Goal: Task Accomplishment & Management: Manage account settings

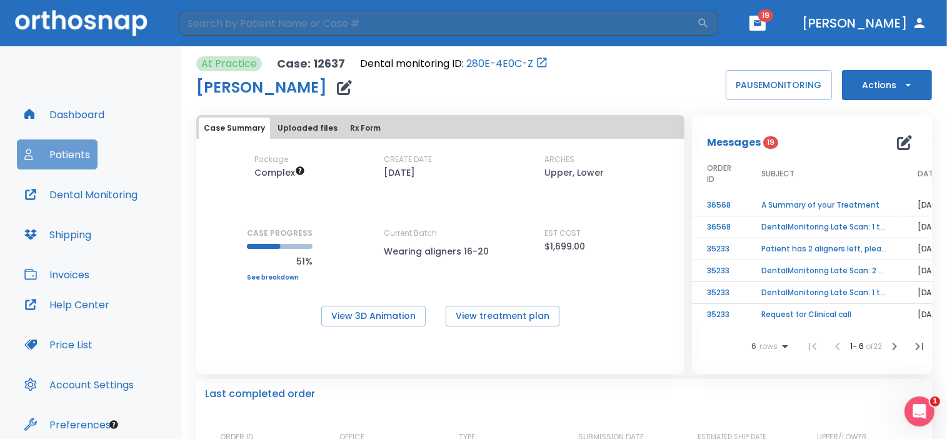
click at [55, 154] on button "Patients" at bounding box center [57, 154] width 81 height 30
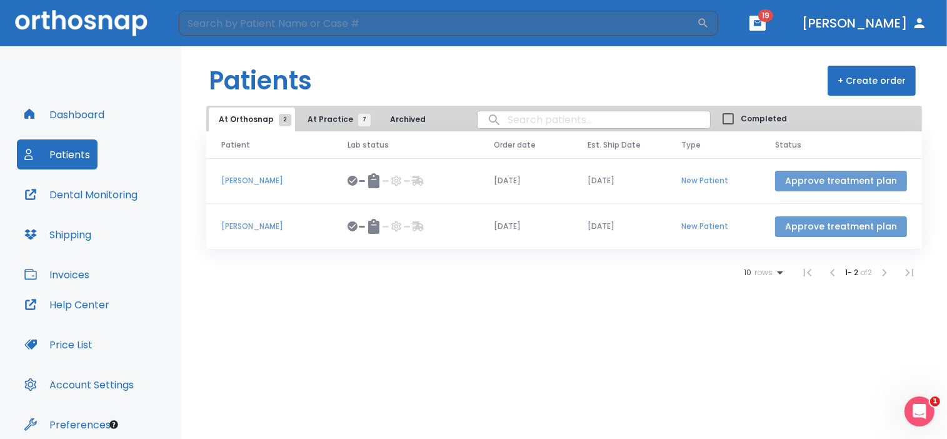
click at [718, 185] on button "Approve treatment plan" at bounding box center [841, 181] width 132 height 21
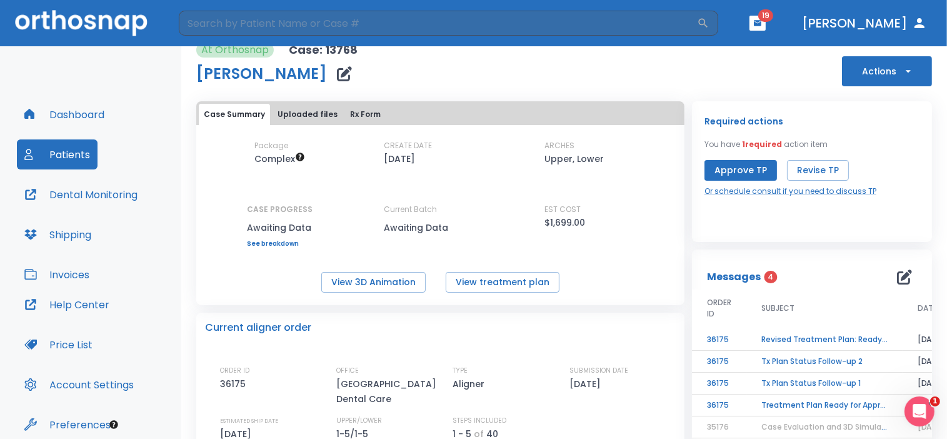
scroll to position [10, 0]
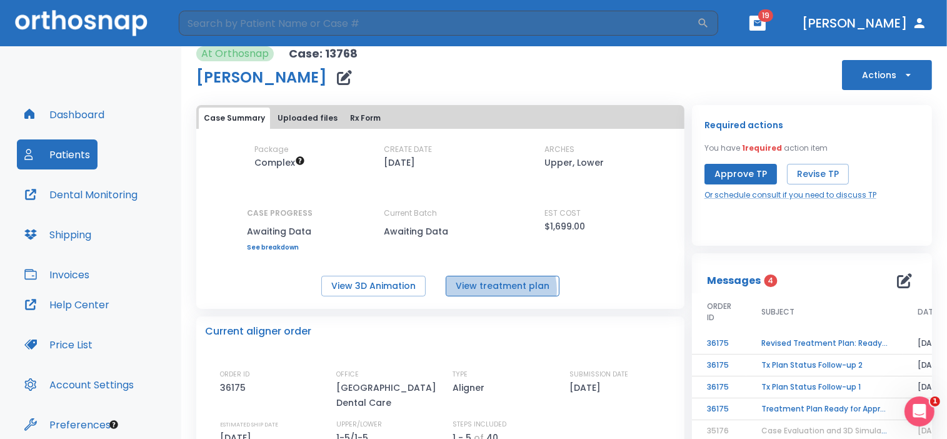
click at [497, 289] on button "View treatment plan" at bounding box center [503, 286] width 114 height 21
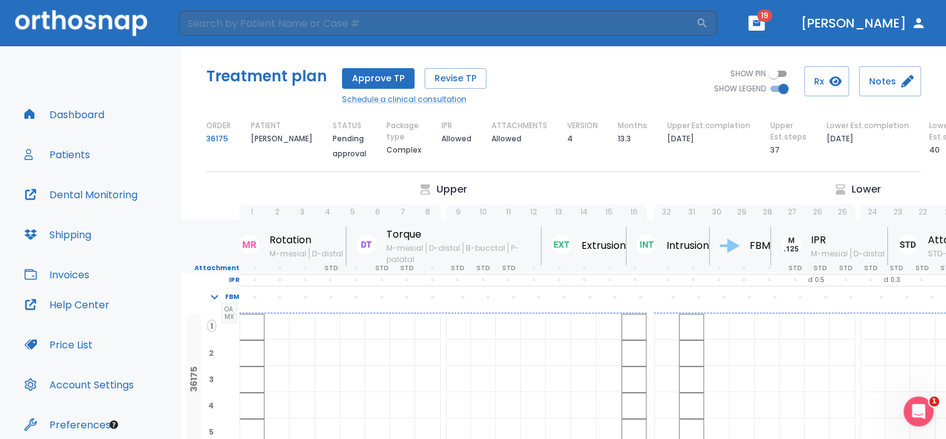
scroll to position [78, 0]
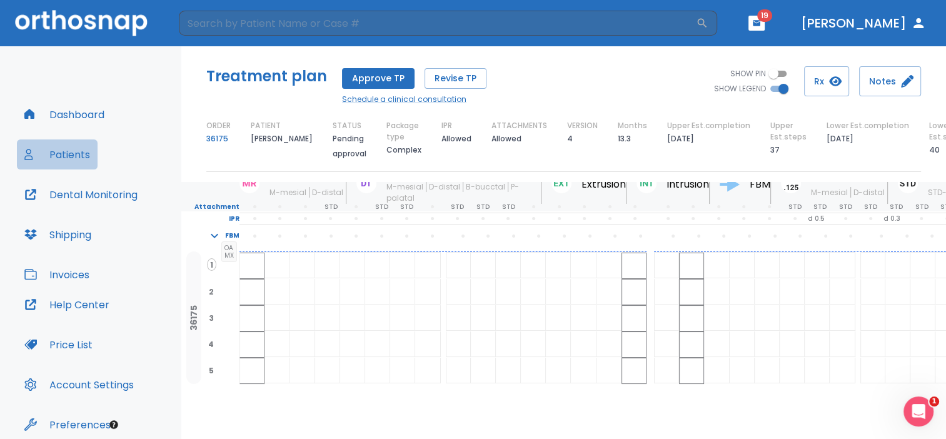
click at [65, 151] on button "Patients" at bounding box center [57, 154] width 81 height 30
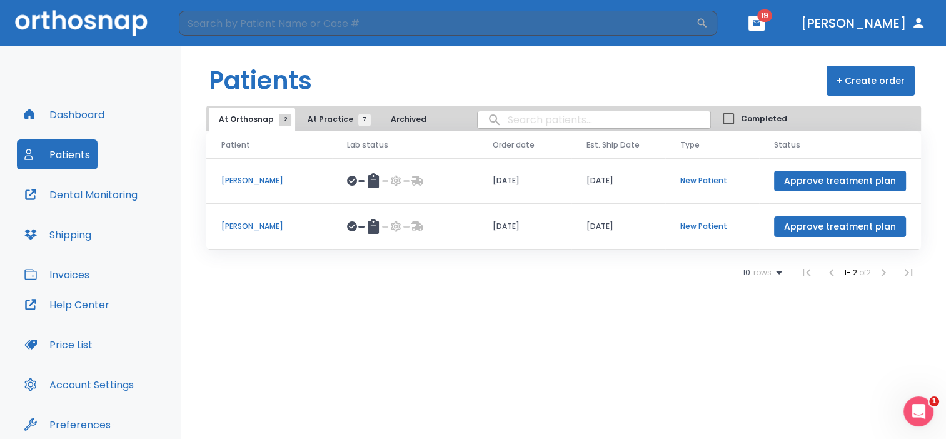
click at [238, 179] on p "[PERSON_NAME]" at bounding box center [269, 180] width 96 height 11
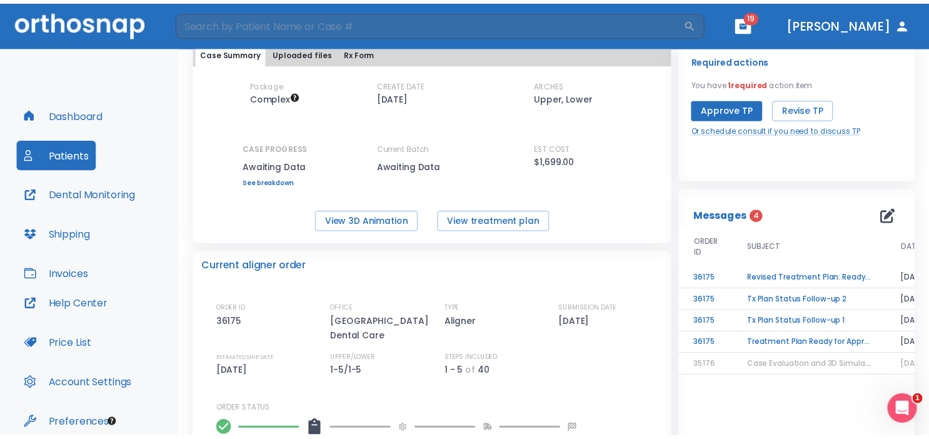
scroll to position [116, 0]
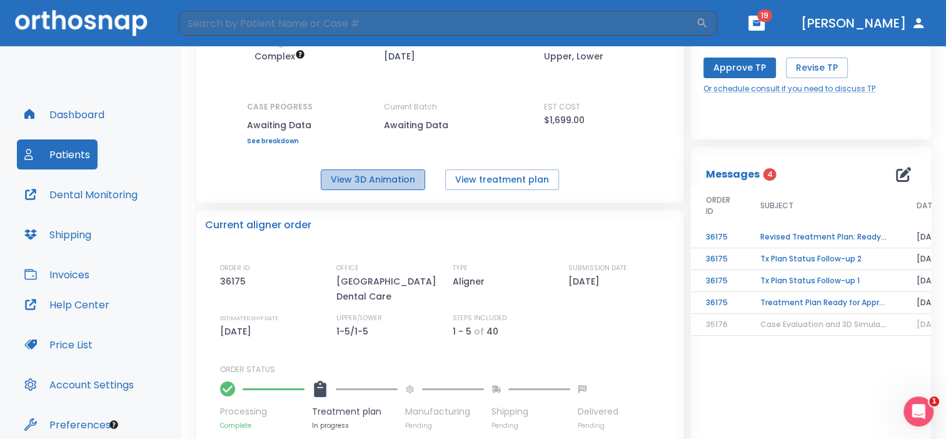
click at [370, 182] on button "View 3D Animation" at bounding box center [373, 179] width 104 height 21
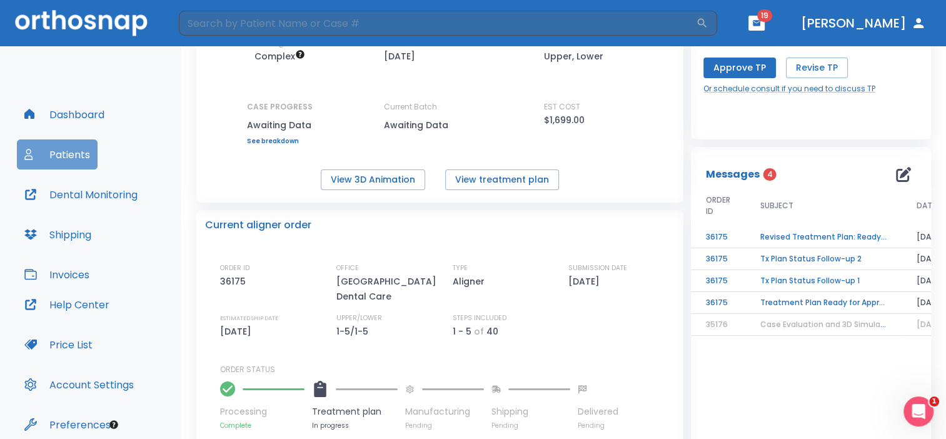
click at [36, 161] on button "Patients" at bounding box center [57, 154] width 81 height 30
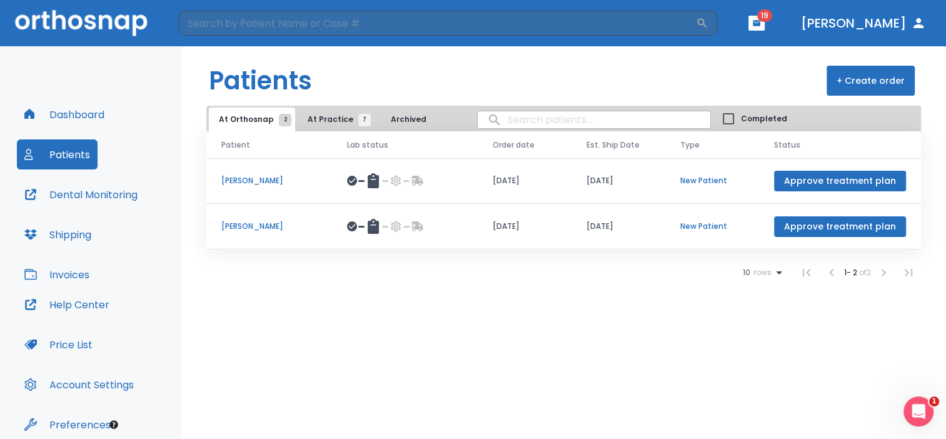
click at [259, 224] on p "[PERSON_NAME]" at bounding box center [269, 226] width 96 height 11
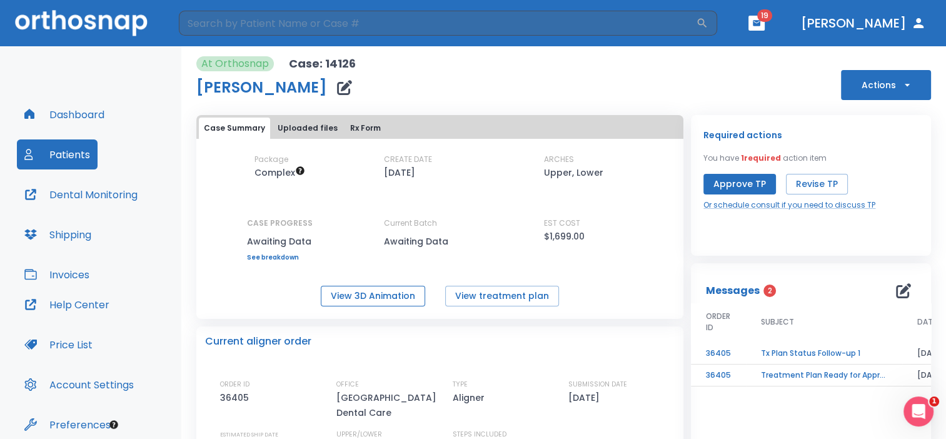
click at [383, 298] on button "View 3D Animation" at bounding box center [373, 296] width 104 height 21
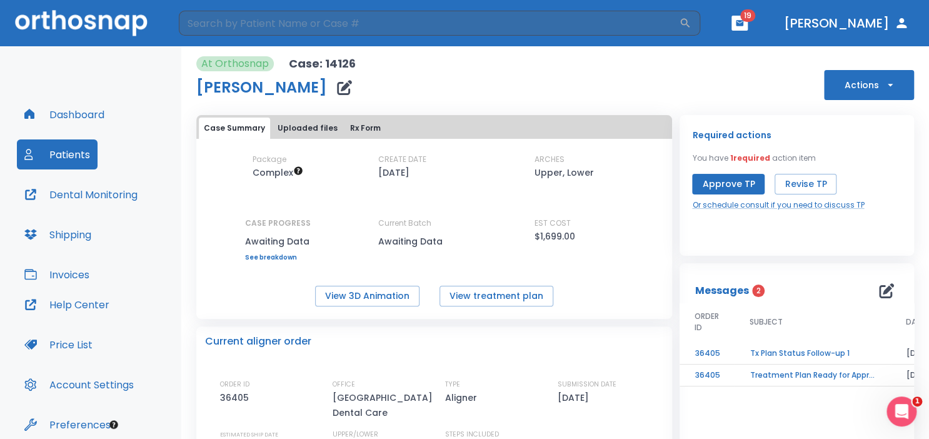
click at [718, 183] on button "Approve TP" at bounding box center [728, 184] width 73 height 21
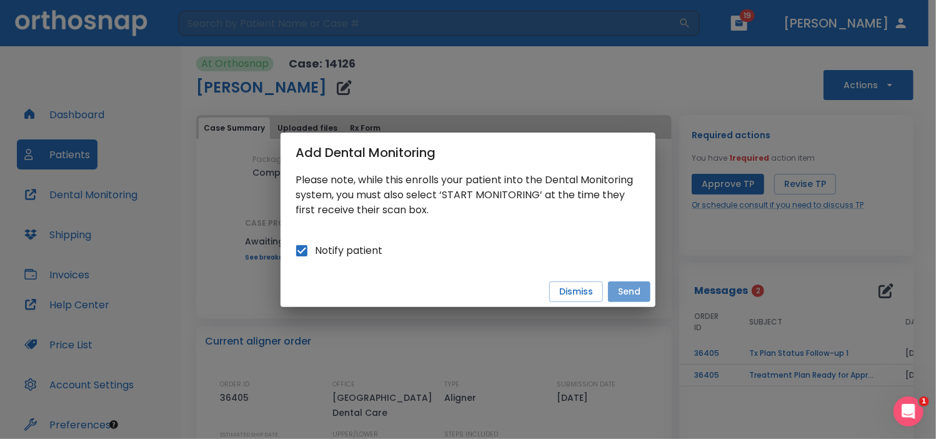
click at [616, 289] on button "Send" at bounding box center [629, 291] width 43 height 21
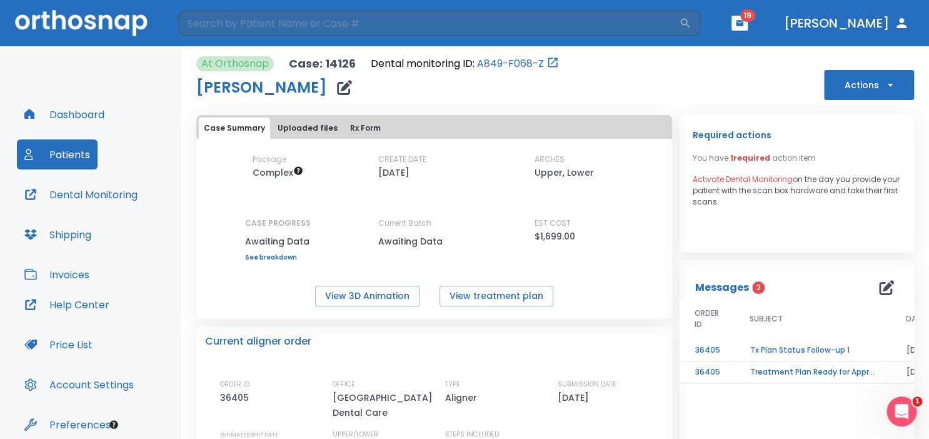
click at [55, 157] on button "Patients" at bounding box center [57, 154] width 81 height 30
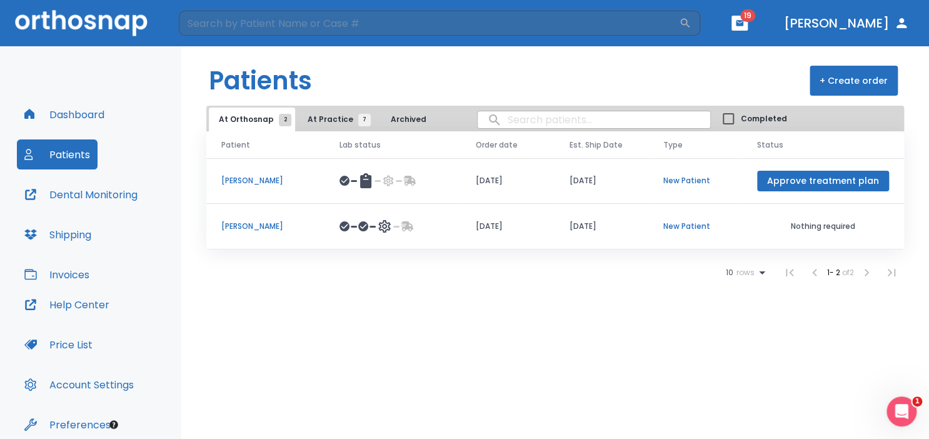
click at [806, 177] on button "Approve treatment plan" at bounding box center [823, 181] width 132 height 21
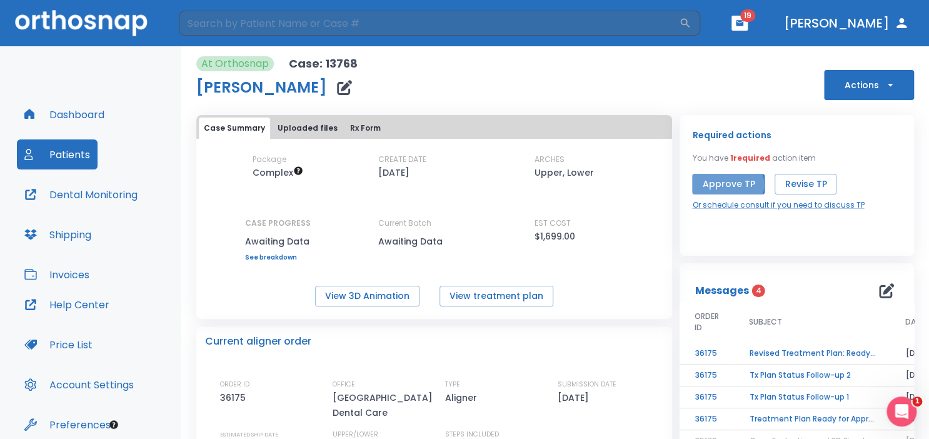
click at [710, 184] on button "Approve TP" at bounding box center [728, 184] width 73 height 21
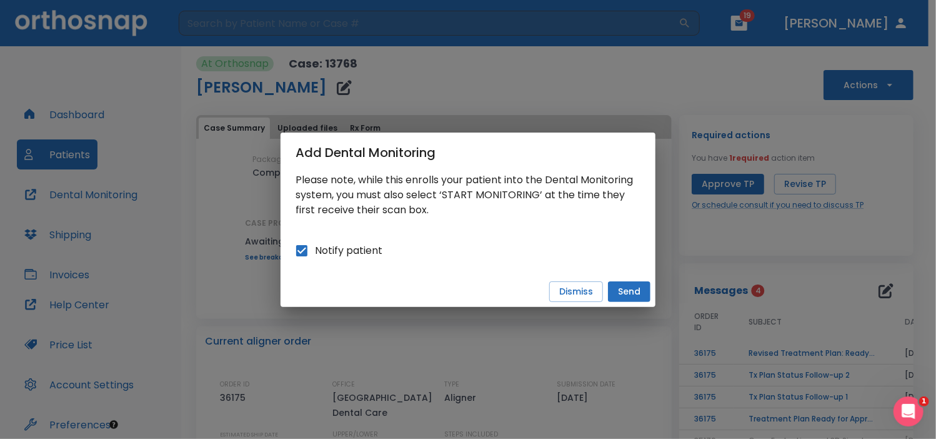
click at [620, 292] on button "Send" at bounding box center [629, 291] width 43 height 21
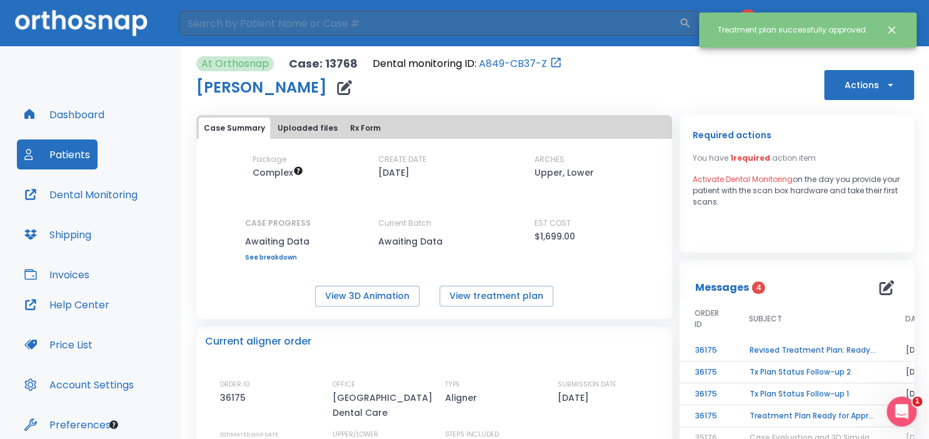
click at [890, 24] on icon "Close notification" at bounding box center [891, 30] width 13 height 13
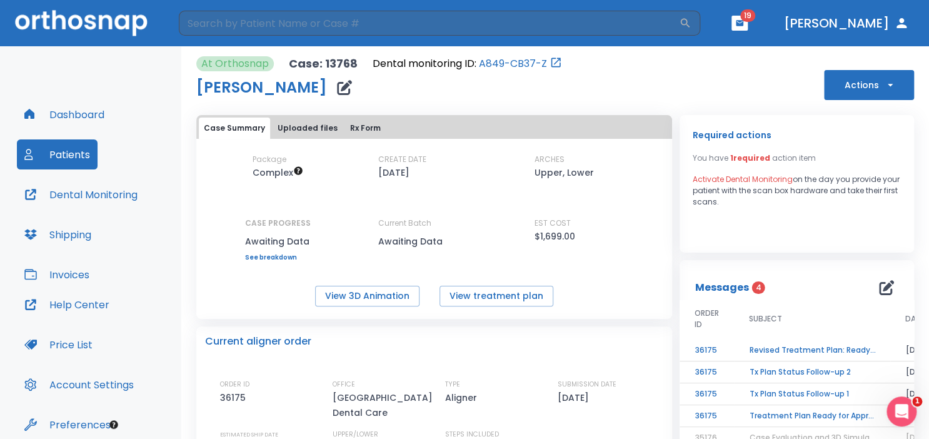
click at [470, 84] on div "[PERSON_NAME]" at bounding box center [379, 87] width 366 height 25
